Goal: Task Accomplishment & Management: Complete application form

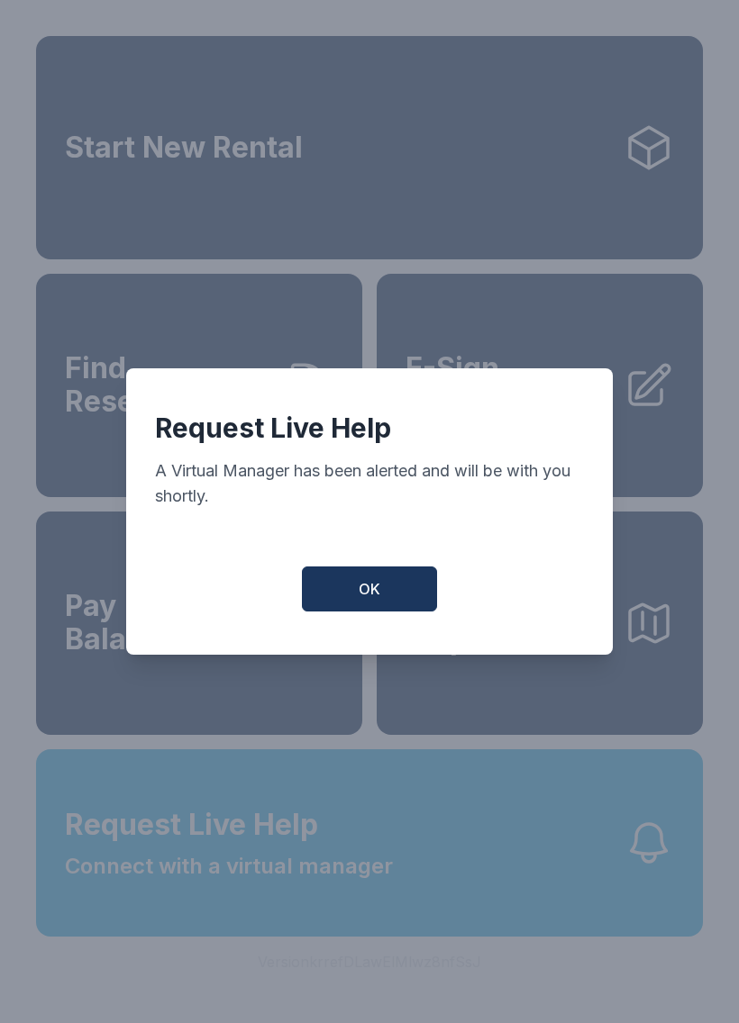
click at [415, 582] on button "OK" at bounding box center [369, 589] width 135 height 45
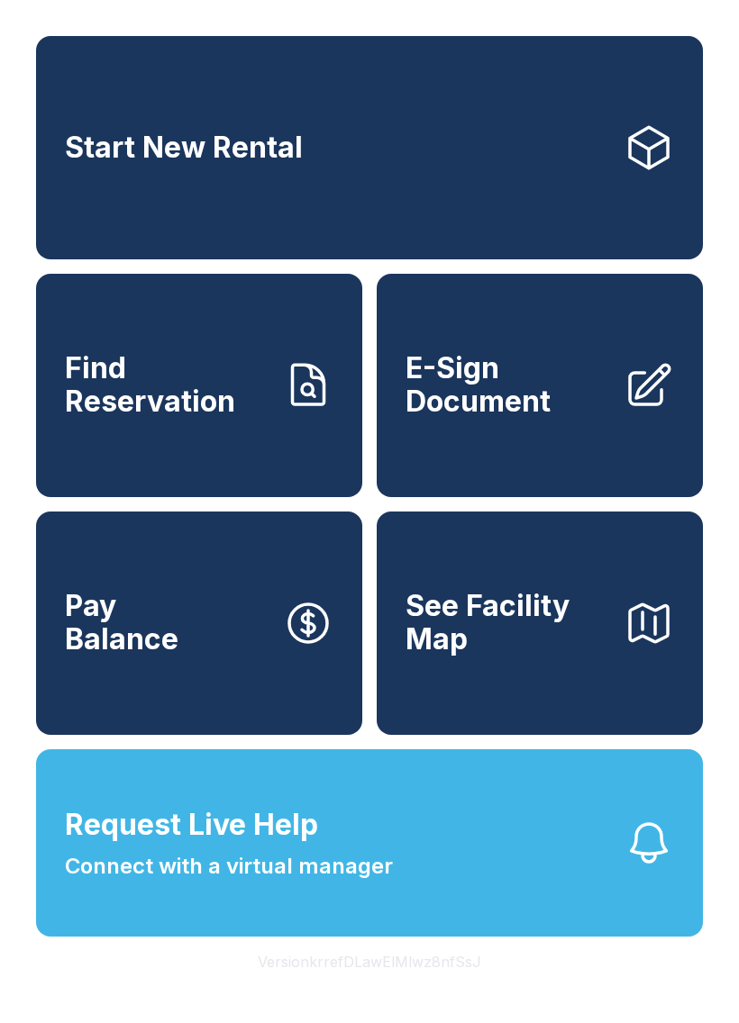
click at [514, 442] on link "E-Sign Document" at bounding box center [539, 385] width 326 height 223
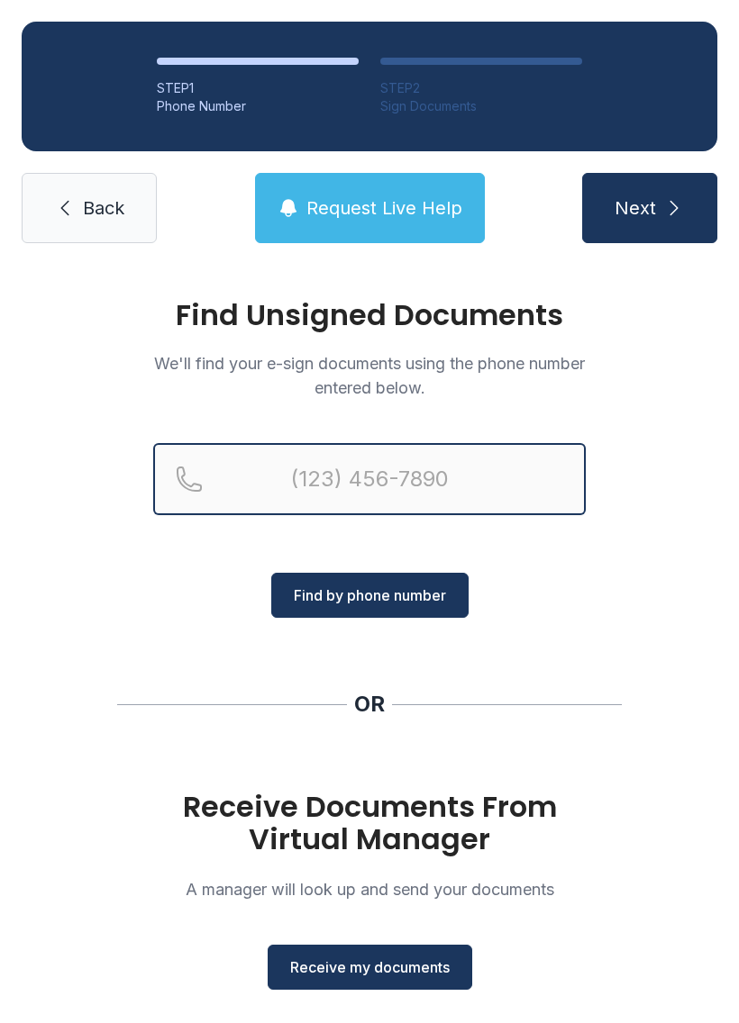
click at [484, 496] on input "Reservation phone number" at bounding box center [369, 479] width 432 height 72
type input "[PHONE_NUMBER]"
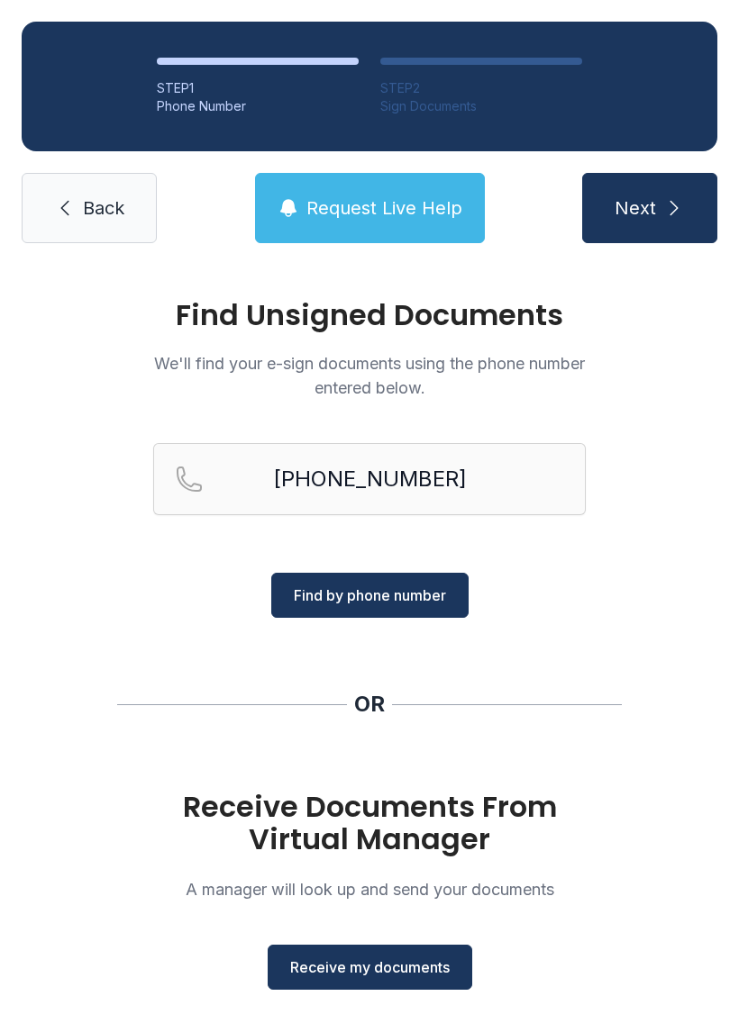
click at [690, 222] on button "Next" at bounding box center [649, 208] width 135 height 70
click at [422, 1002] on div "Find Unsigned Documents We'll find your e-sign documents using the phone number…" at bounding box center [369, 663] width 739 height 797
click at [426, 971] on span "Receive my documents" at bounding box center [369, 968] width 159 height 22
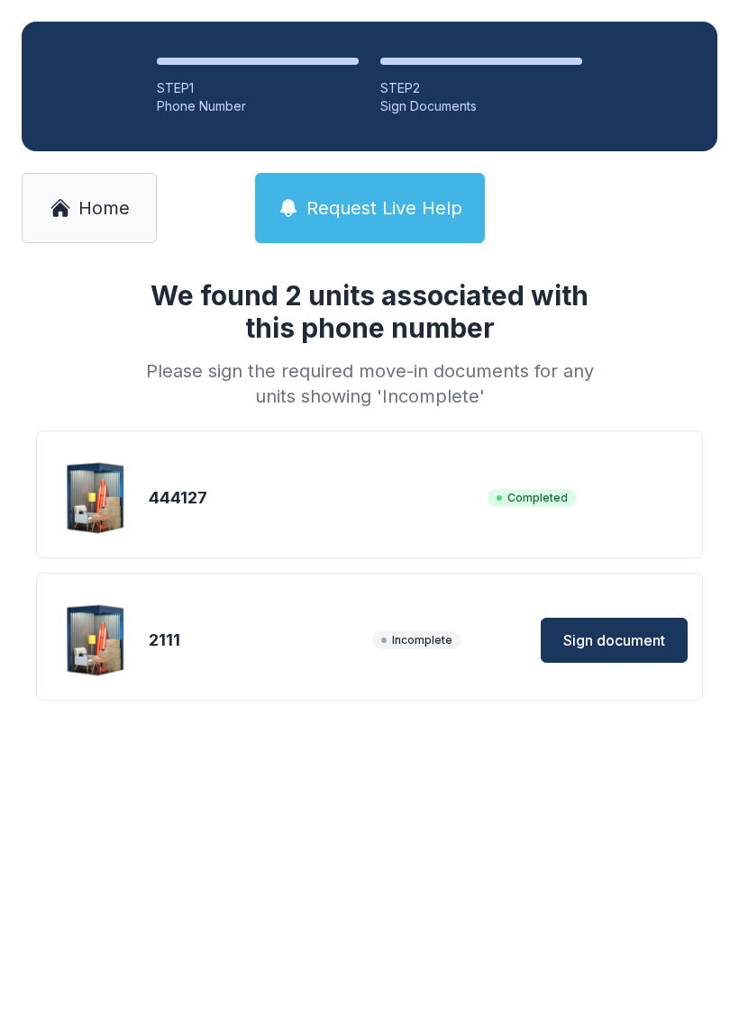
click at [634, 636] on span "Sign document" at bounding box center [614, 641] width 102 height 22
